Goal: Task Accomplishment & Management: Use online tool/utility

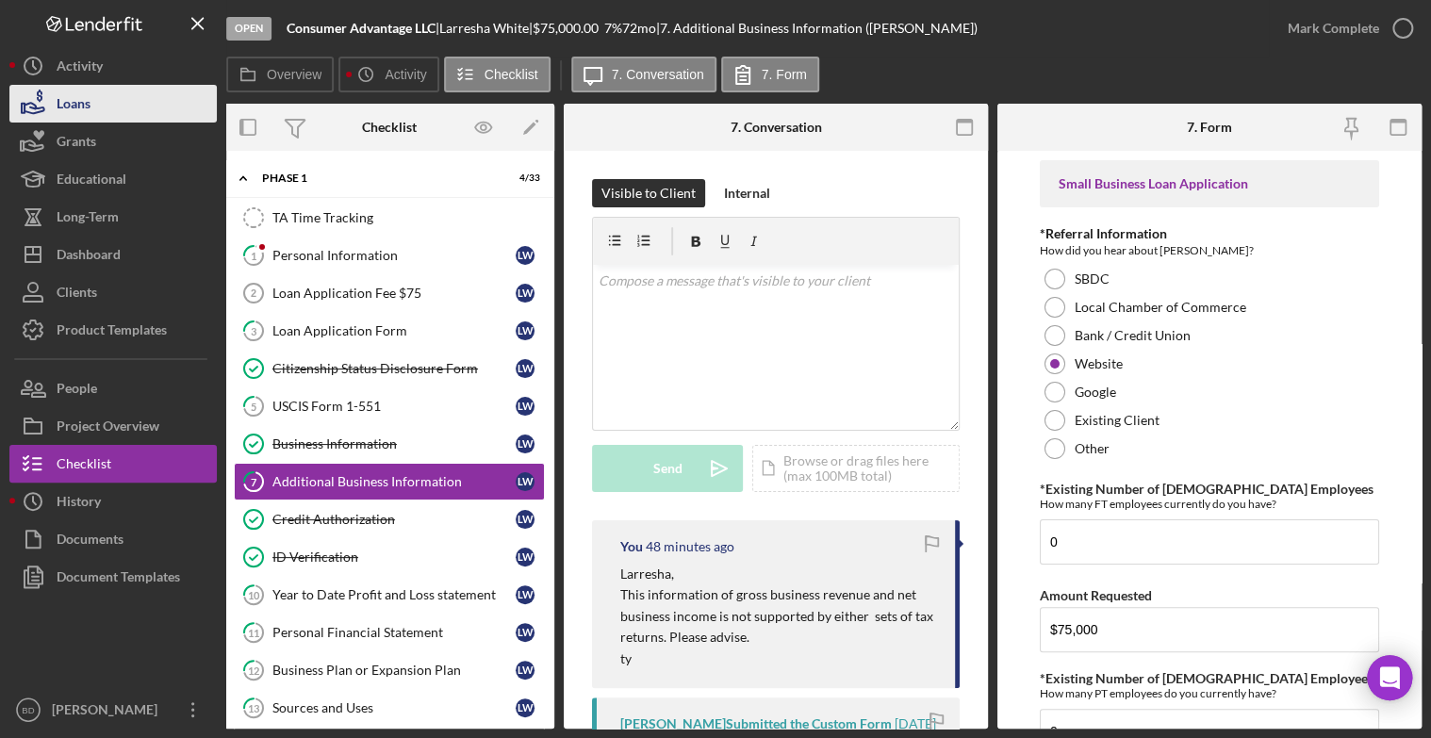
scroll to position [309, 0]
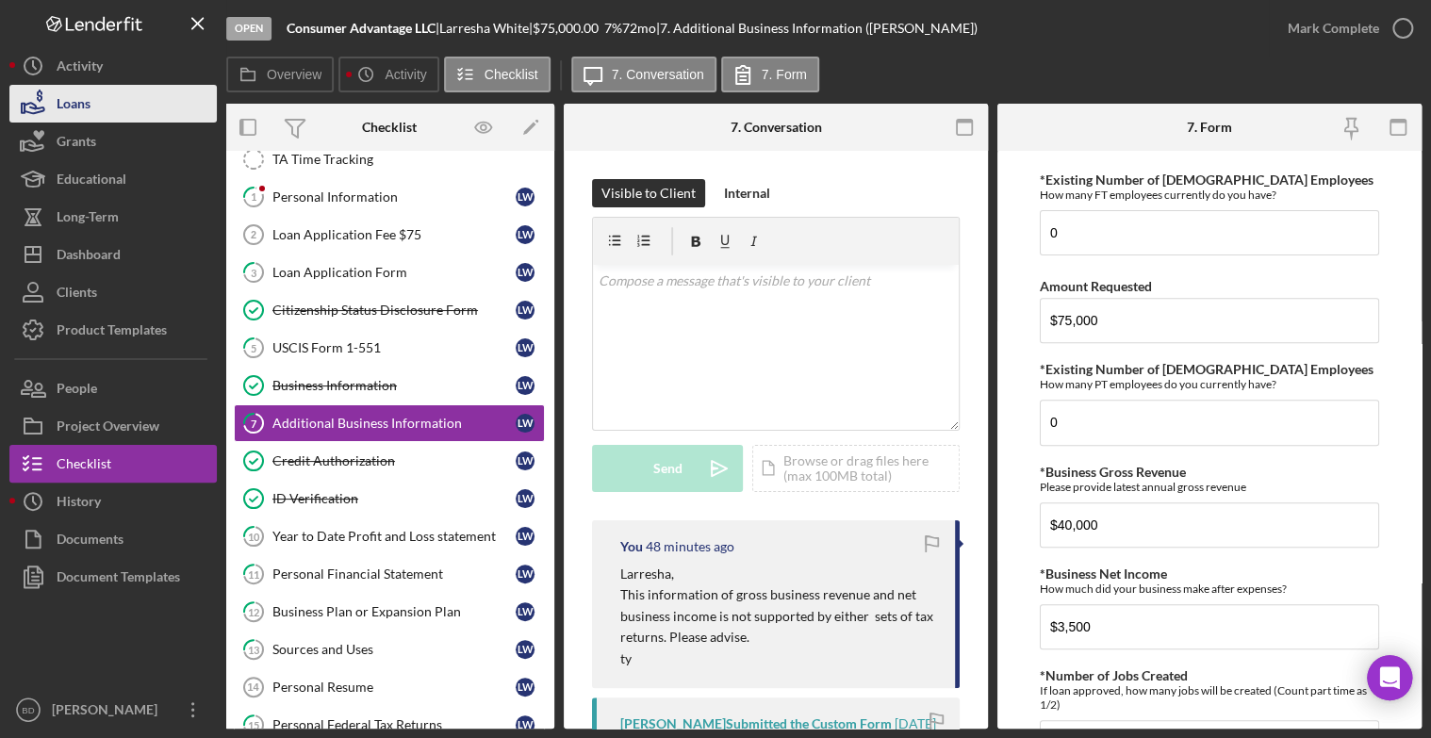
click at [54, 103] on icon "button" at bounding box center [32, 103] width 47 height 47
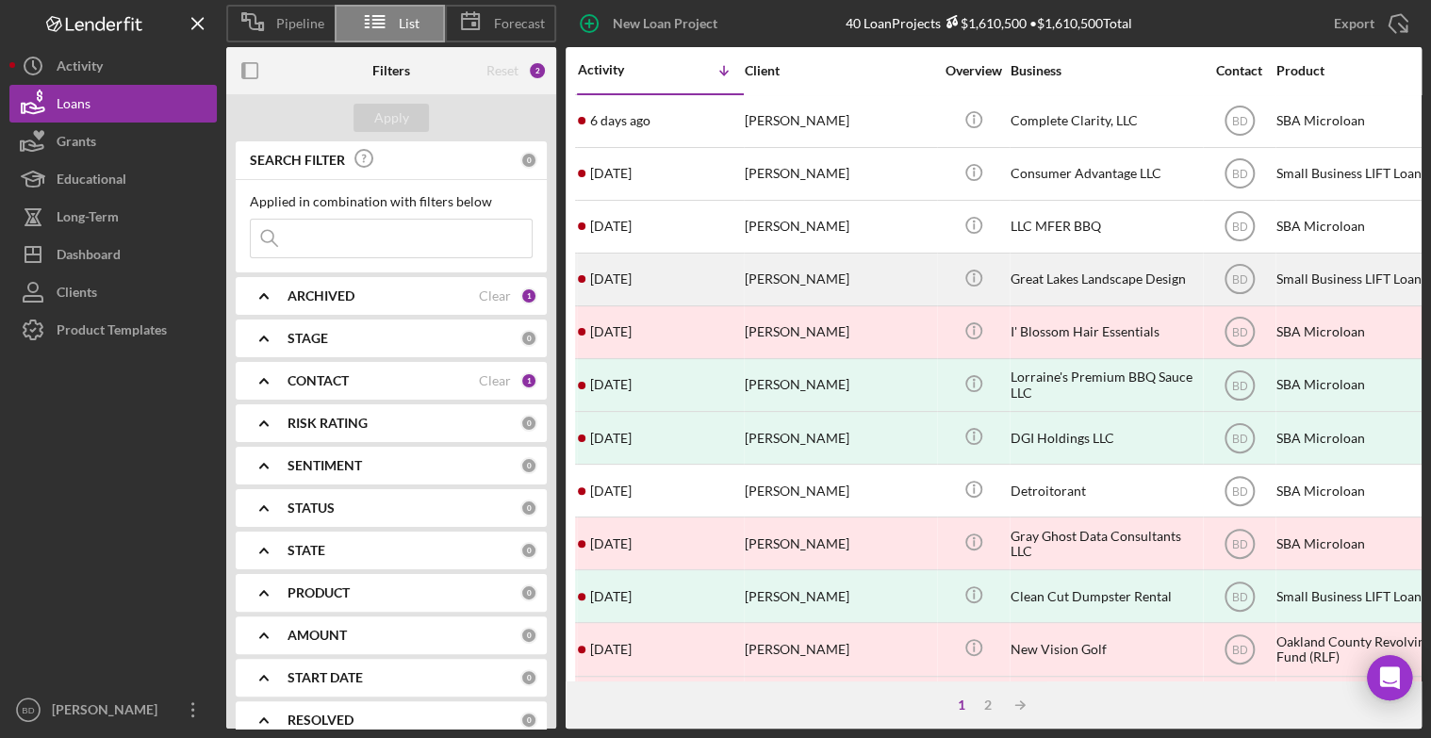
click at [632, 278] on time "[DATE]" at bounding box center [610, 279] width 41 height 15
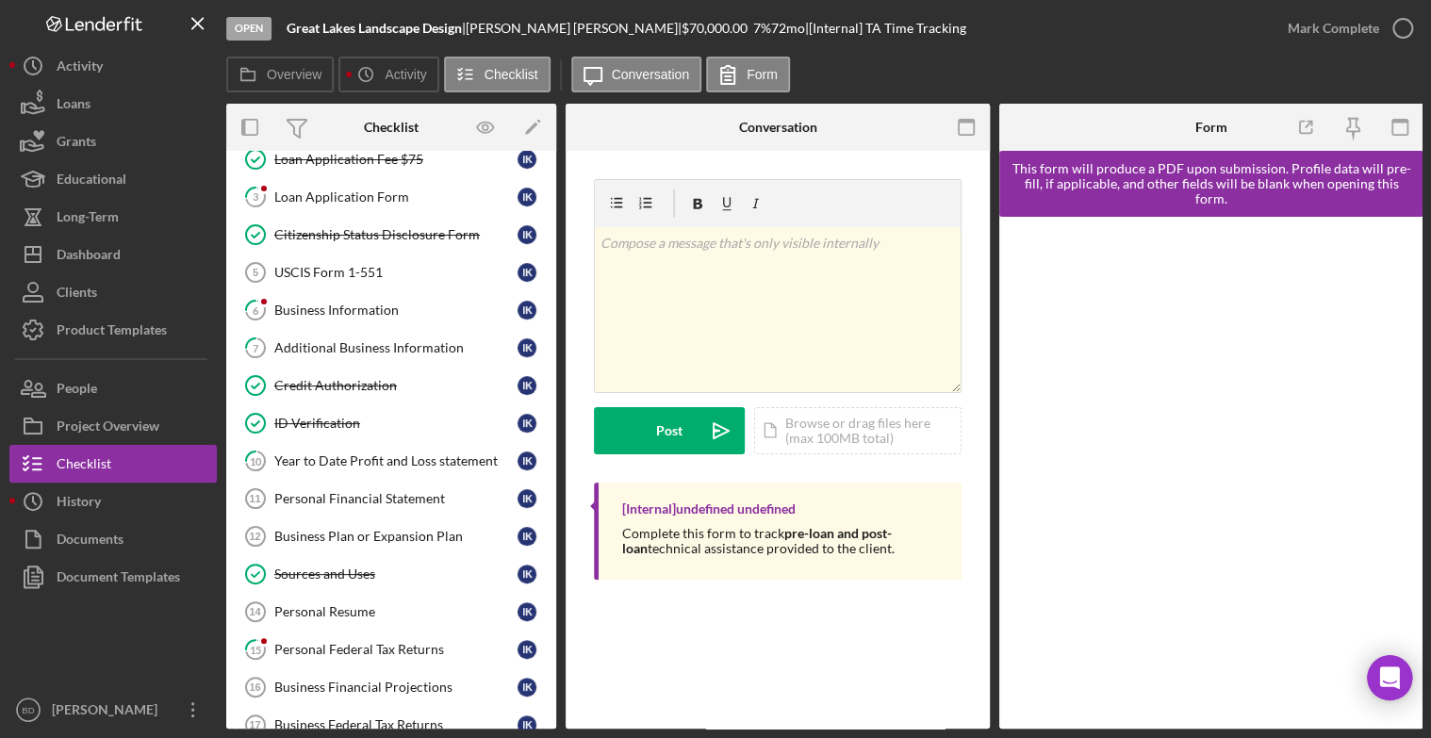
scroll to position [146, 0]
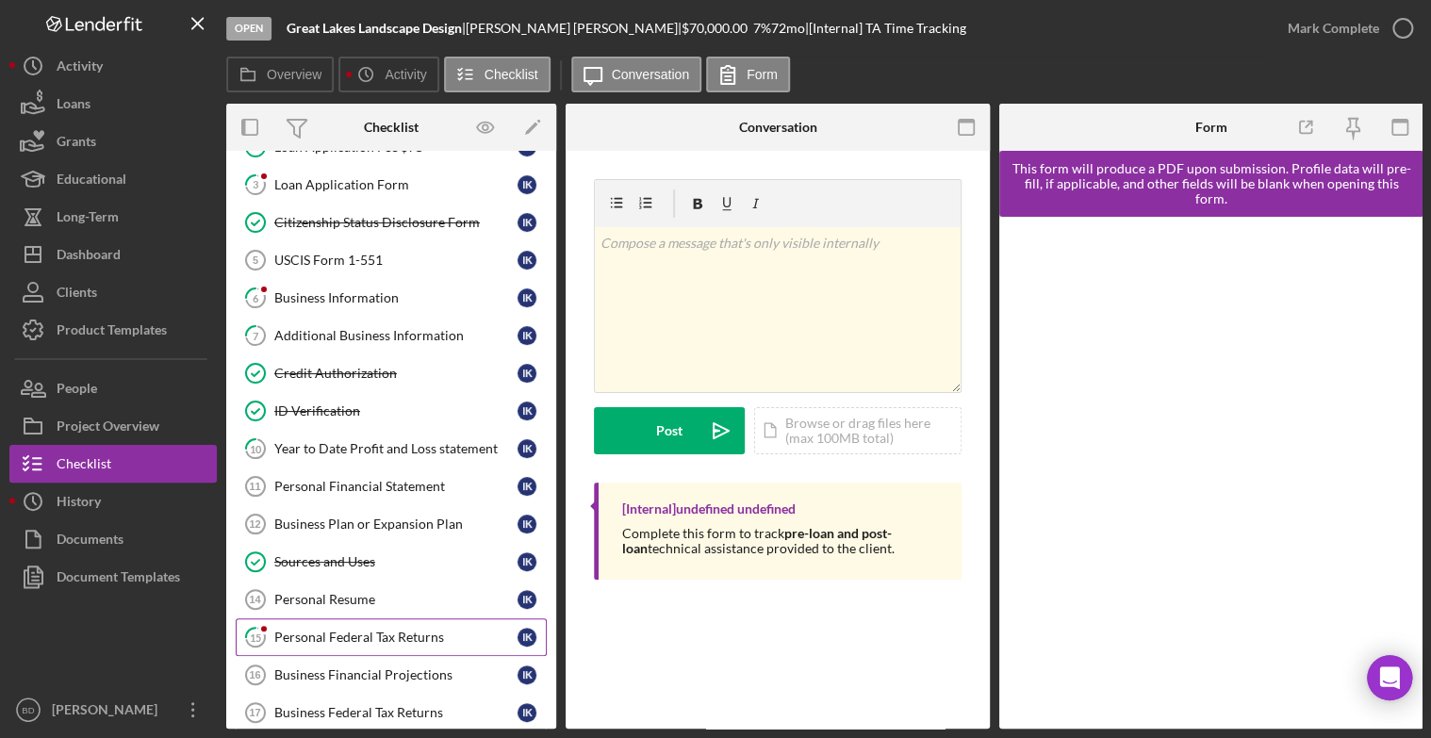
click at [329, 636] on div "Personal Federal Tax Returns" at bounding box center [395, 637] width 243 height 15
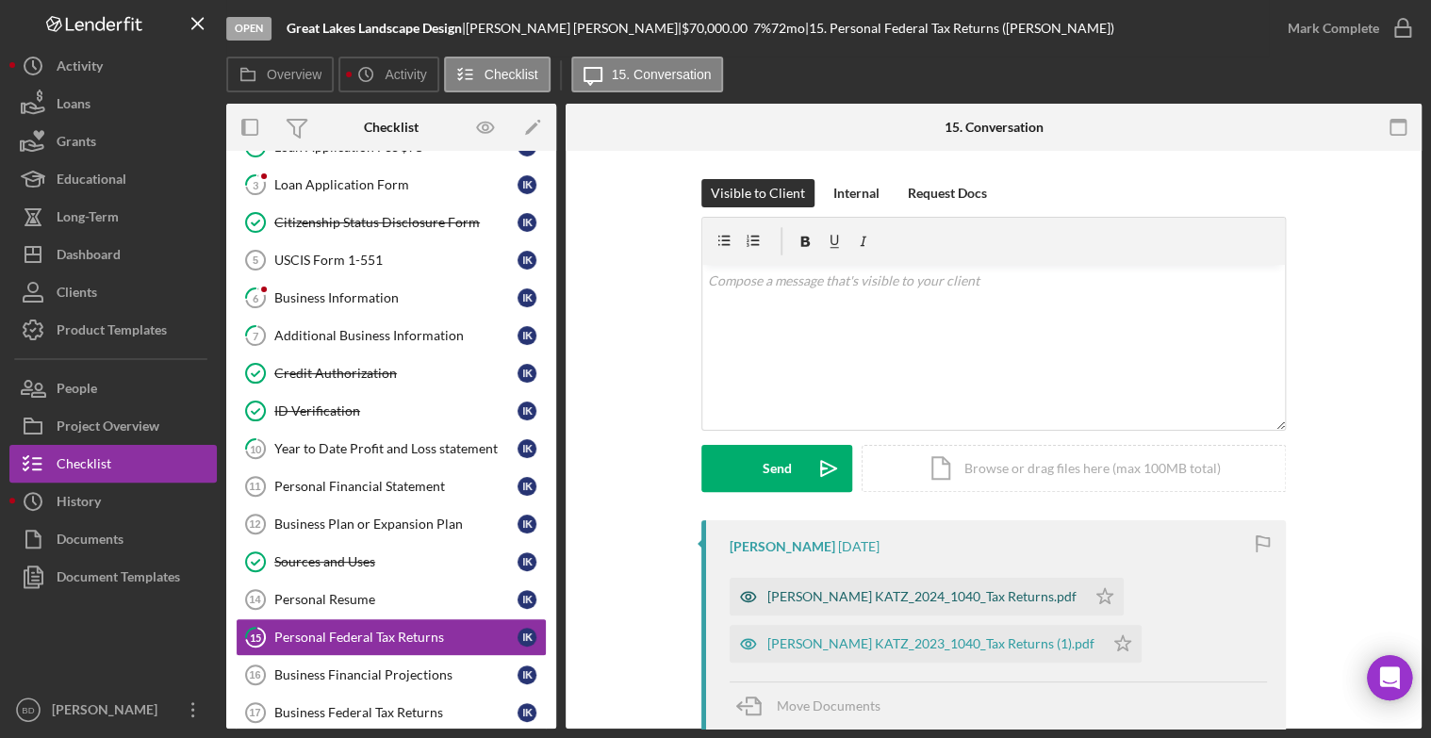
click at [777, 599] on div "[PERSON_NAME] KATZ_2024_1040_Tax Returns.pdf" at bounding box center [921, 596] width 309 height 15
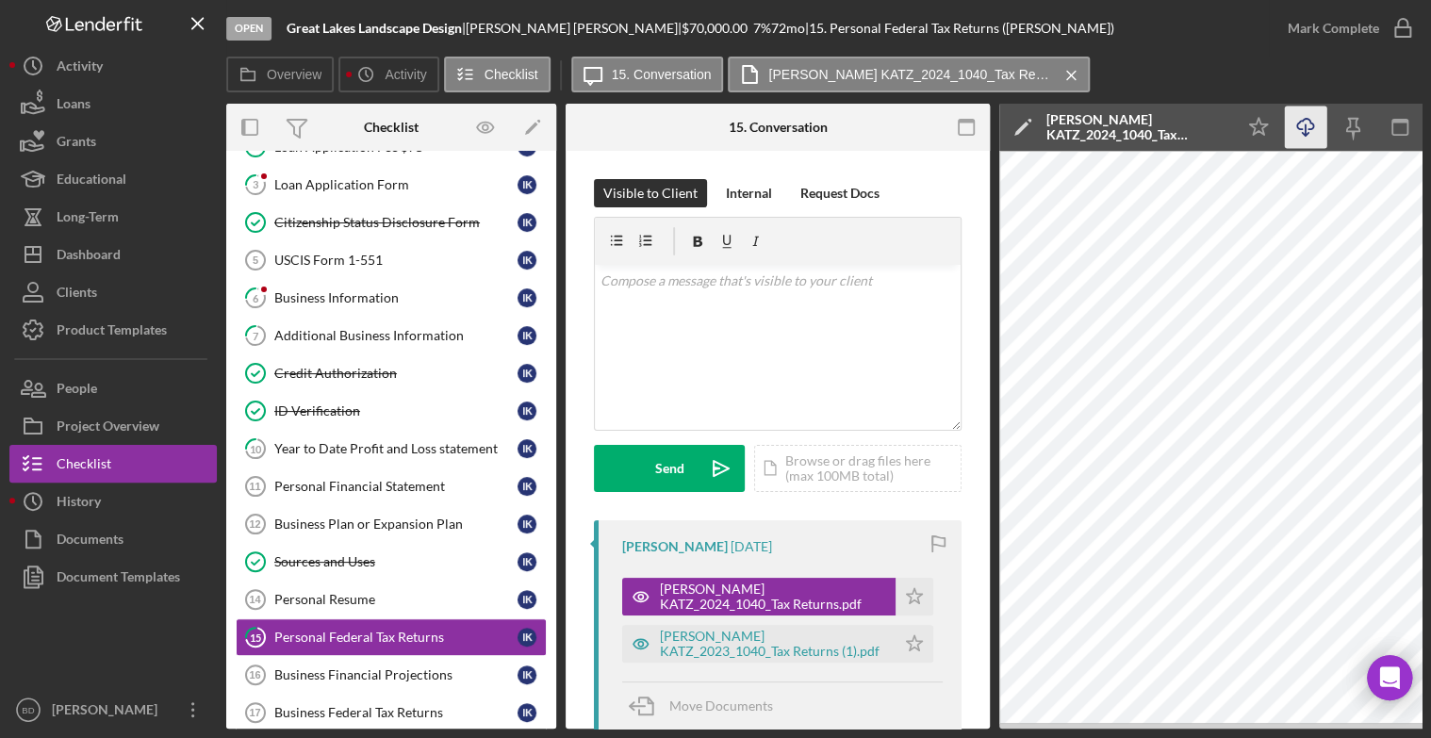
click at [1305, 123] on icon "Icon/Download" at bounding box center [1306, 128] width 42 height 42
